Goal: Task Accomplishment & Management: Manage account settings

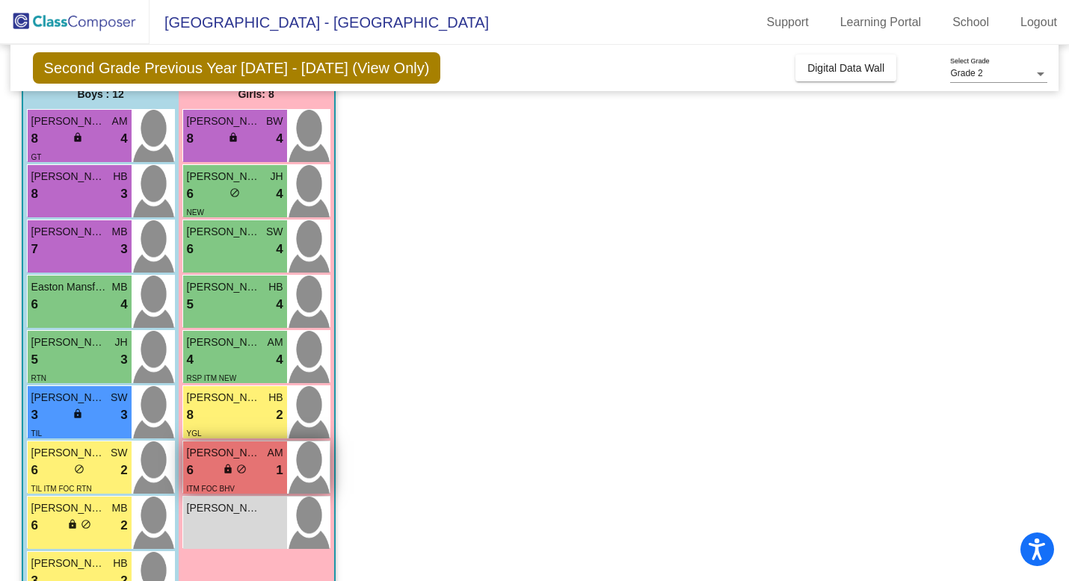
scroll to position [129, 0]
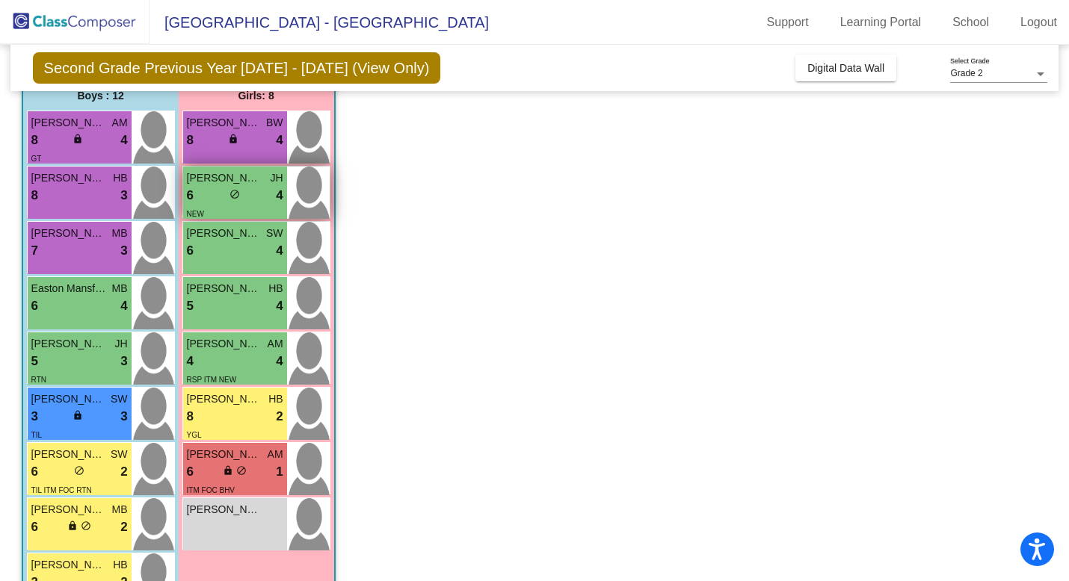
click at [226, 211] on div "NEW" at bounding box center [235, 213] width 96 height 16
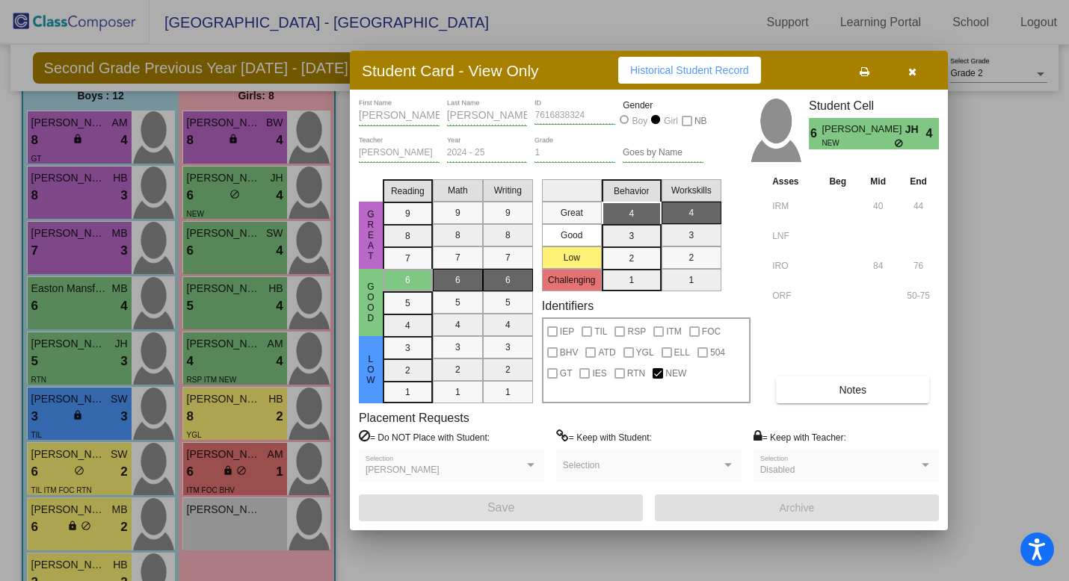
click at [874, 135] on span "[PERSON_NAME]" at bounding box center [862, 130] width 83 height 16
click at [893, 117] on div "Student Cell 6 [PERSON_NAME] [PERSON_NAME] NEW 4" at bounding box center [874, 124] width 130 height 50
click at [865, 129] on span "[PERSON_NAME]" at bounding box center [862, 130] width 83 height 16
click at [456, 108] on div "[PERSON_NAME] Last Name" at bounding box center [487, 112] width 81 height 26
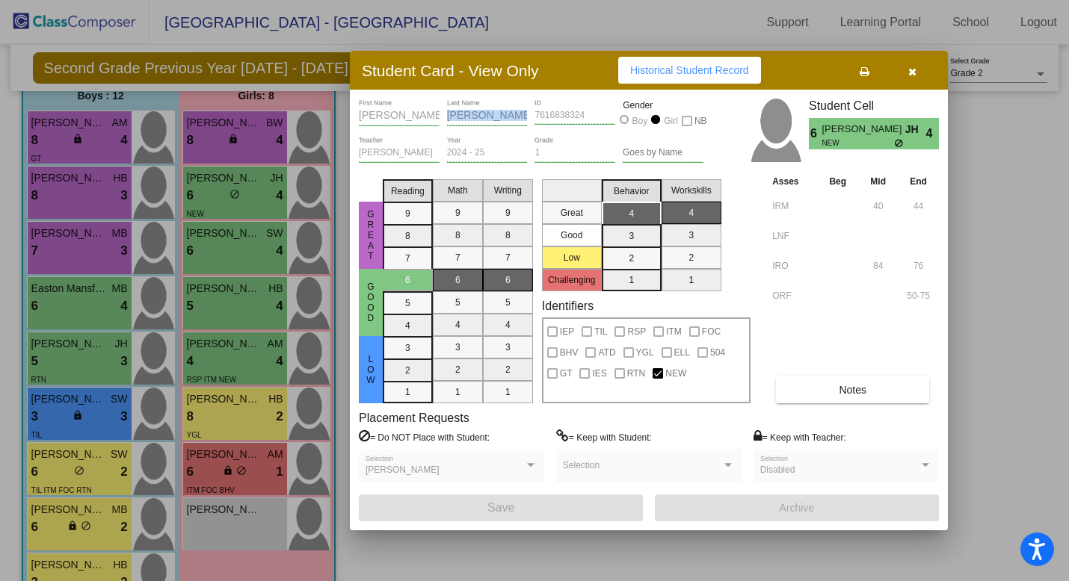
click at [456, 108] on div "[PERSON_NAME] Last Name" at bounding box center [487, 112] width 81 height 26
copy input
click at [900, 75] on button "button" at bounding box center [912, 70] width 48 height 27
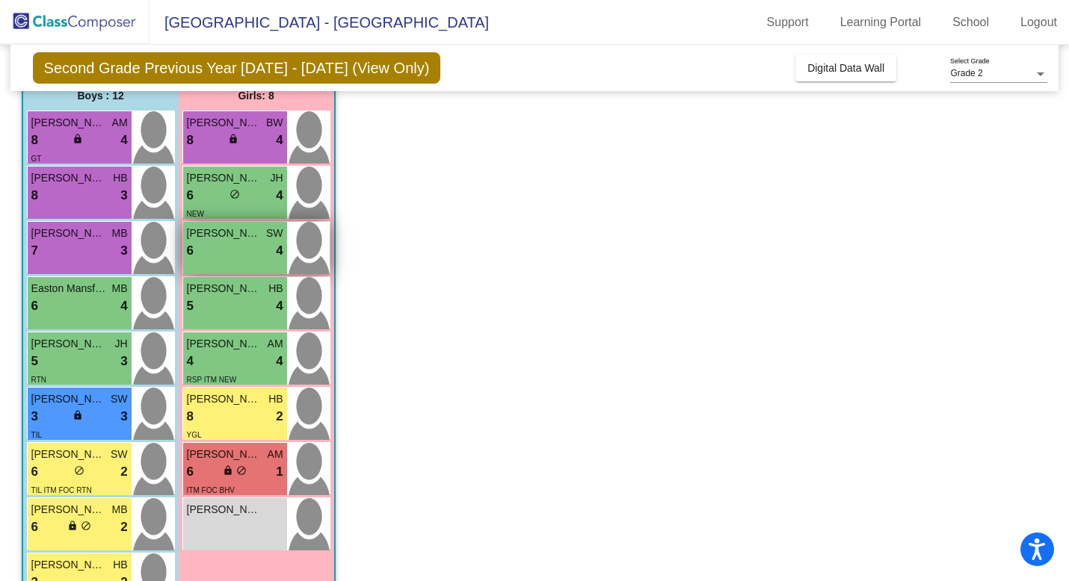
click at [229, 252] on div "6 lock do_not_disturb_alt 4" at bounding box center [235, 250] width 96 height 19
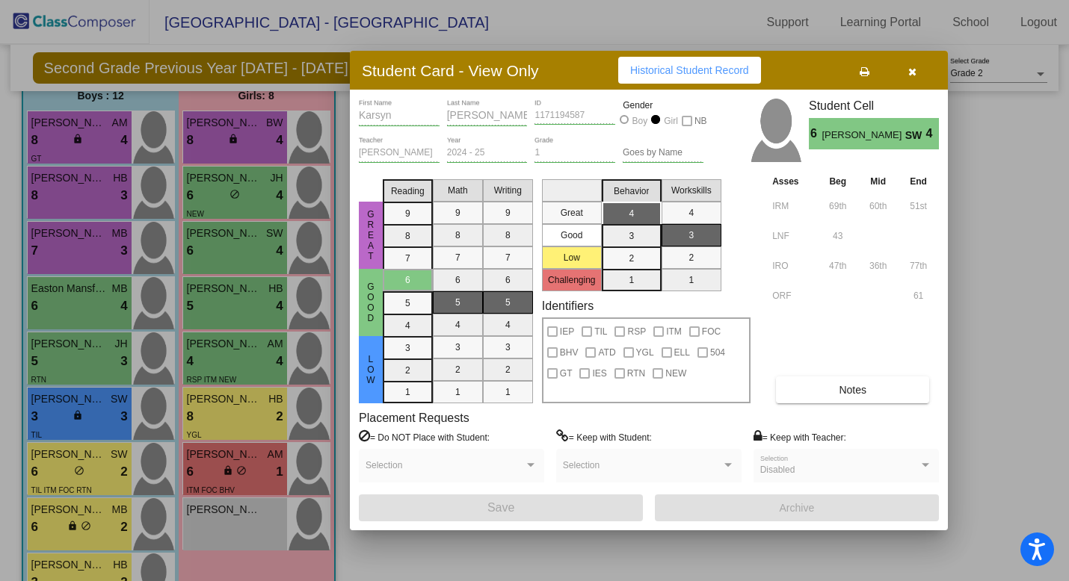
click at [914, 69] on icon "button" at bounding box center [912, 72] width 8 height 10
